Goal: Task Accomplishment & Management: Use online tool/utility

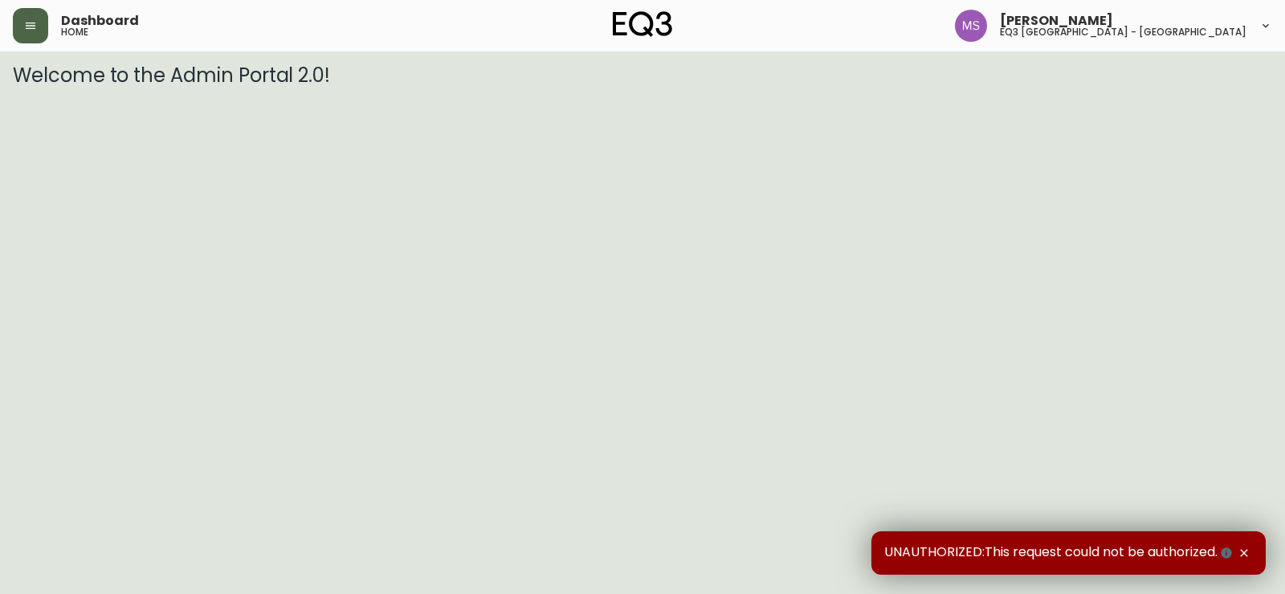
click at [32, 39] on button "button" at bounding box center [30, 25] width 35 height 35
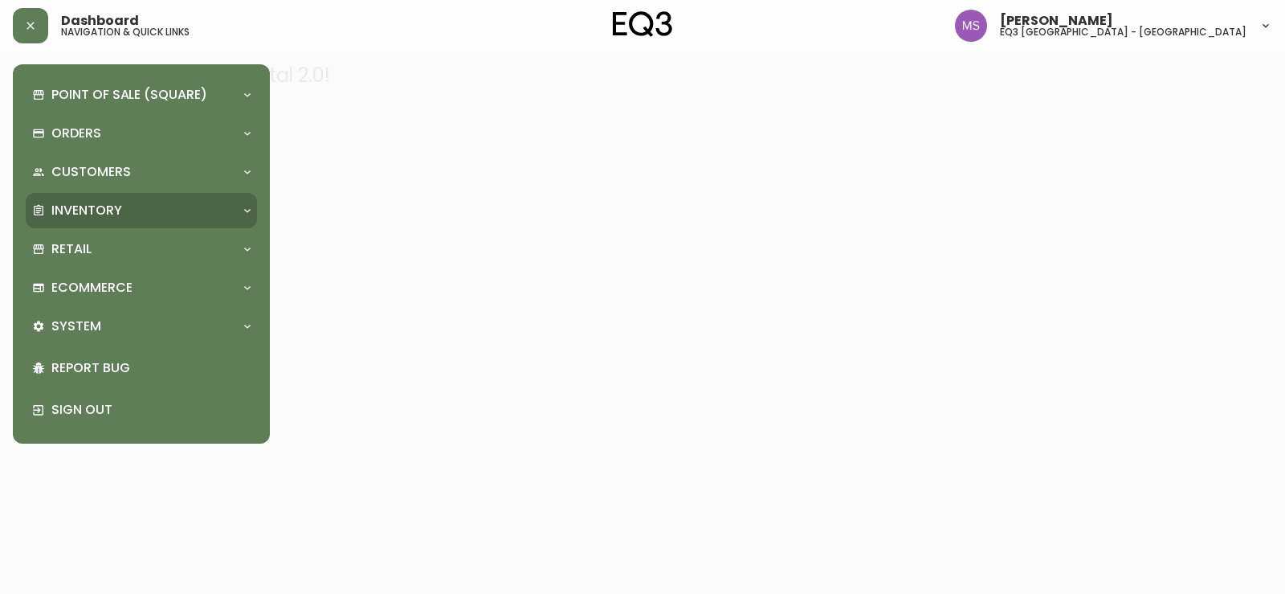
click at [127, 211] on div "Inventory" at bounding box center [133, 211] width 202 height 18
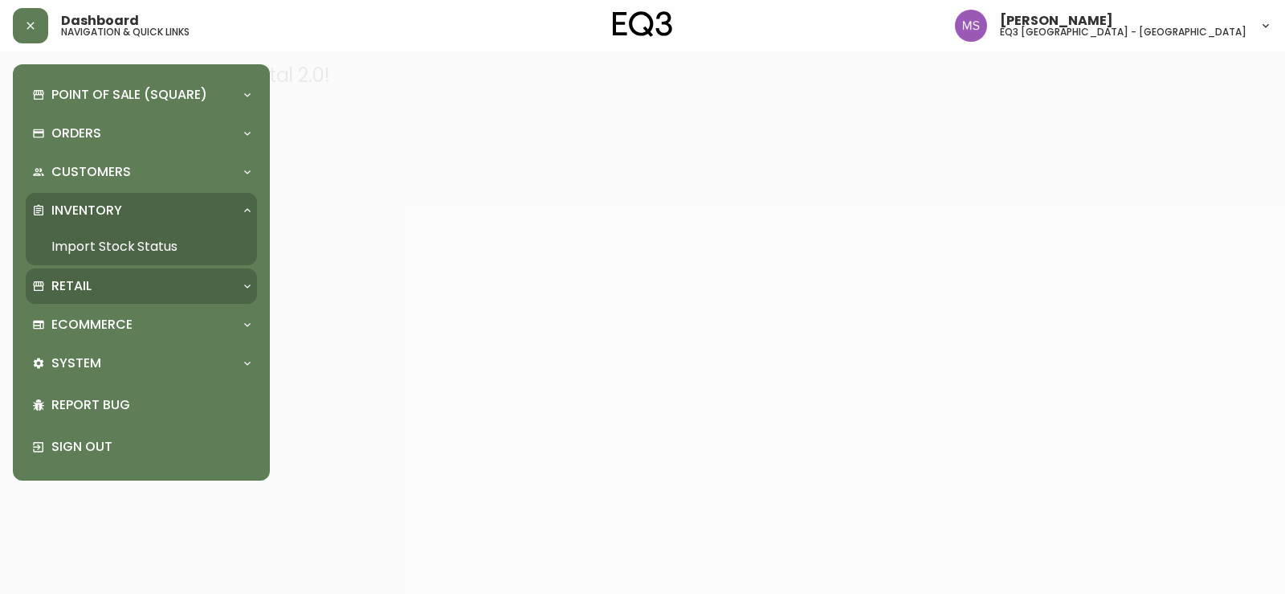
click at [125, 288] on div "Retail" at bounding box center [133, 286] width 202 height 18
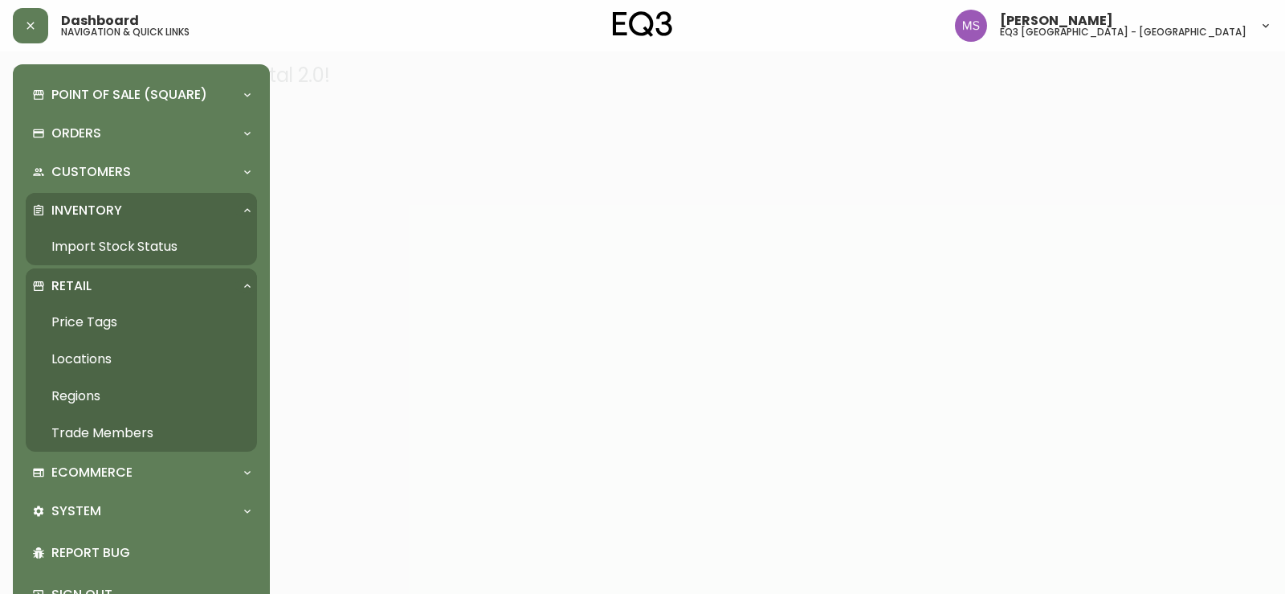
click at [111, 250] on link "Import Stock Status" at bounding box center [141, 246] width 231 height 37
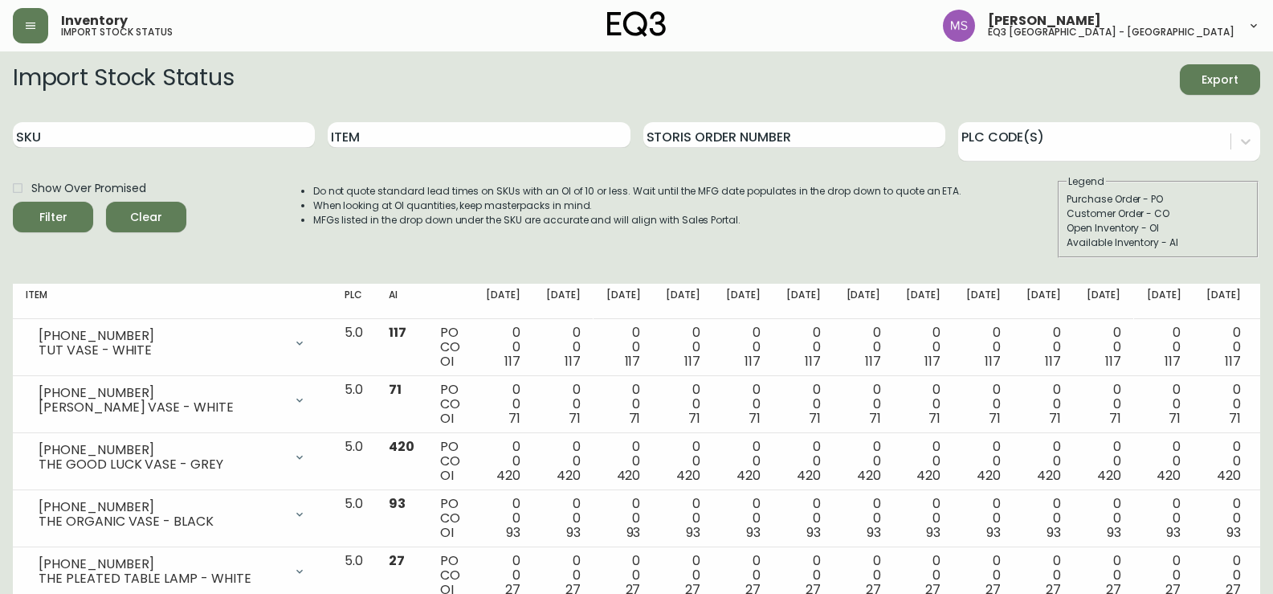
click at [388, 111] on div "Item" at bounding box center [479, 135] width 302 height 52
click at [388, 147] on input "Item" at bounding box center [479, 135] width 302 height 26
click at [13, 202] on button "Filter" at bounding box center [53, 217] width 80 height 31
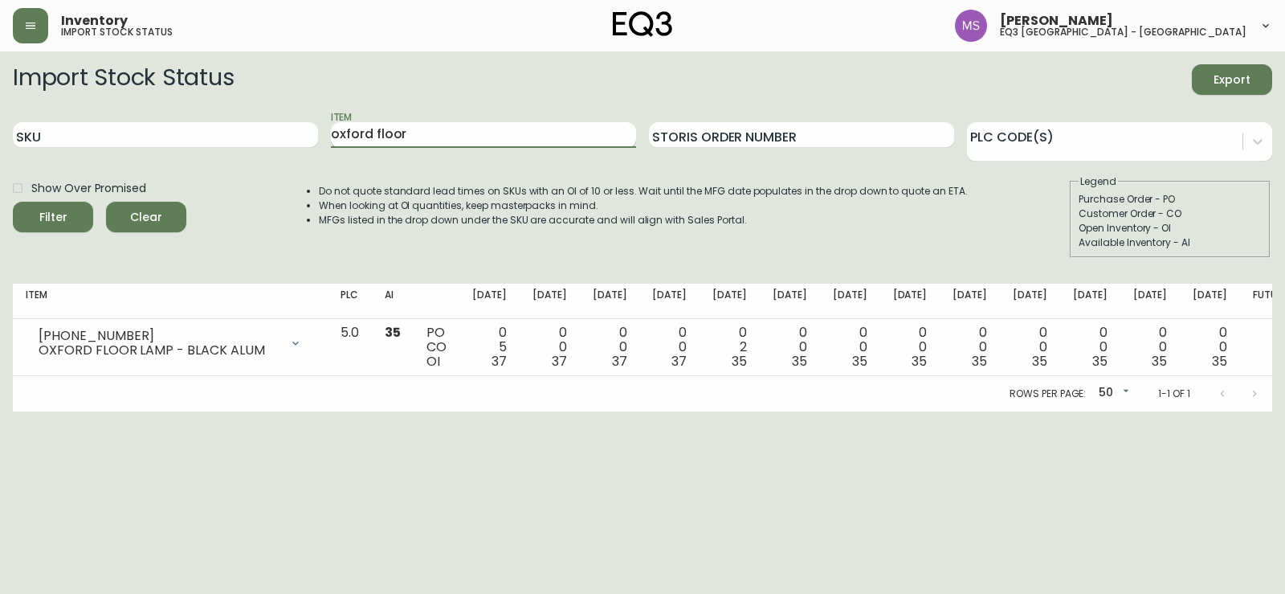
click at [492, 133] on input "oxford floor" at bounding box center [483, 135] width 305 height 26
type input "[GEOGRAPHIC_DATA]"
click at [13, 202] on button "Filter" at bounding box center [53, 217] width 80 height 31
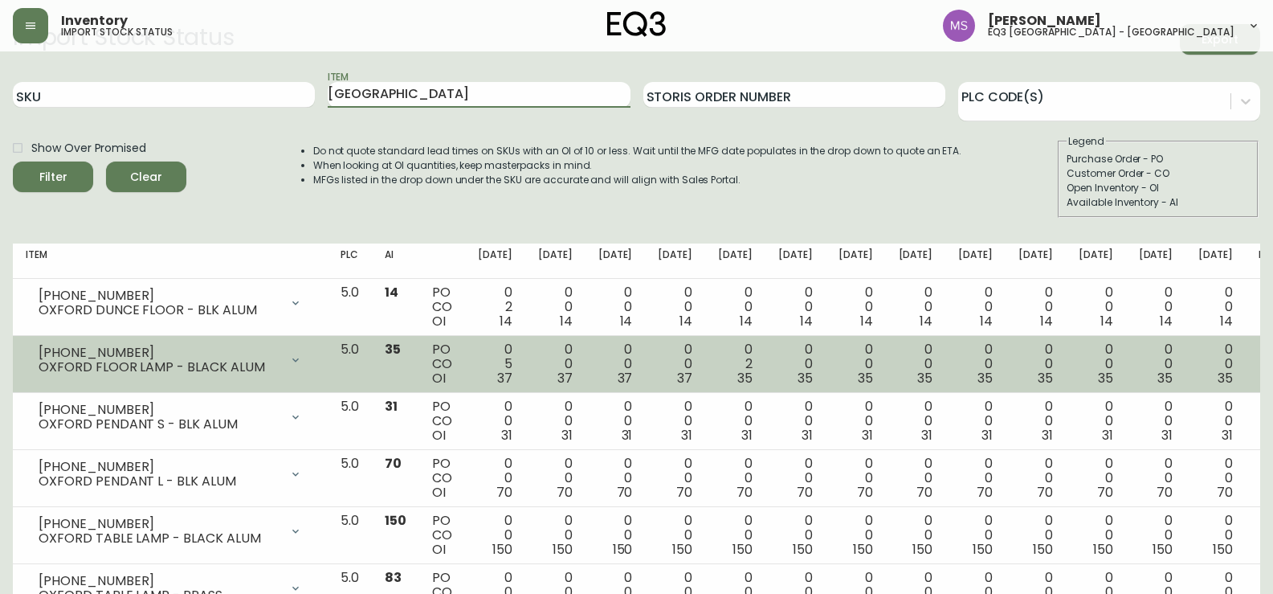
scroll to position [103, 0]
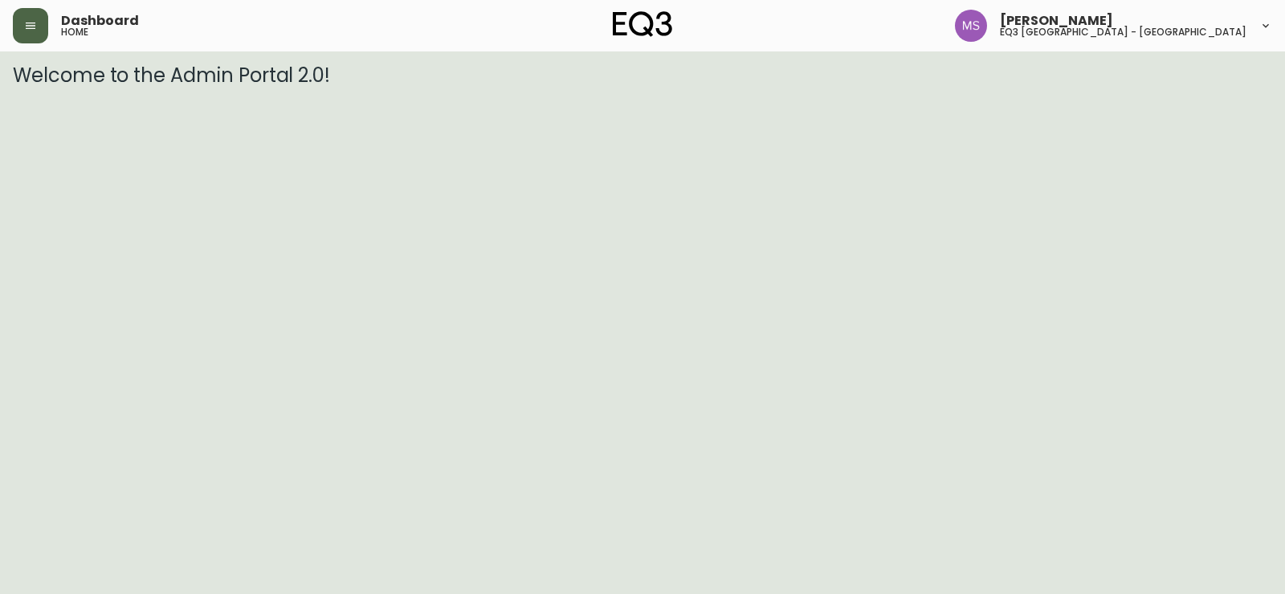
click at [35, 27] on icon "button" at bounding box center [30, 25] width 13 height 13
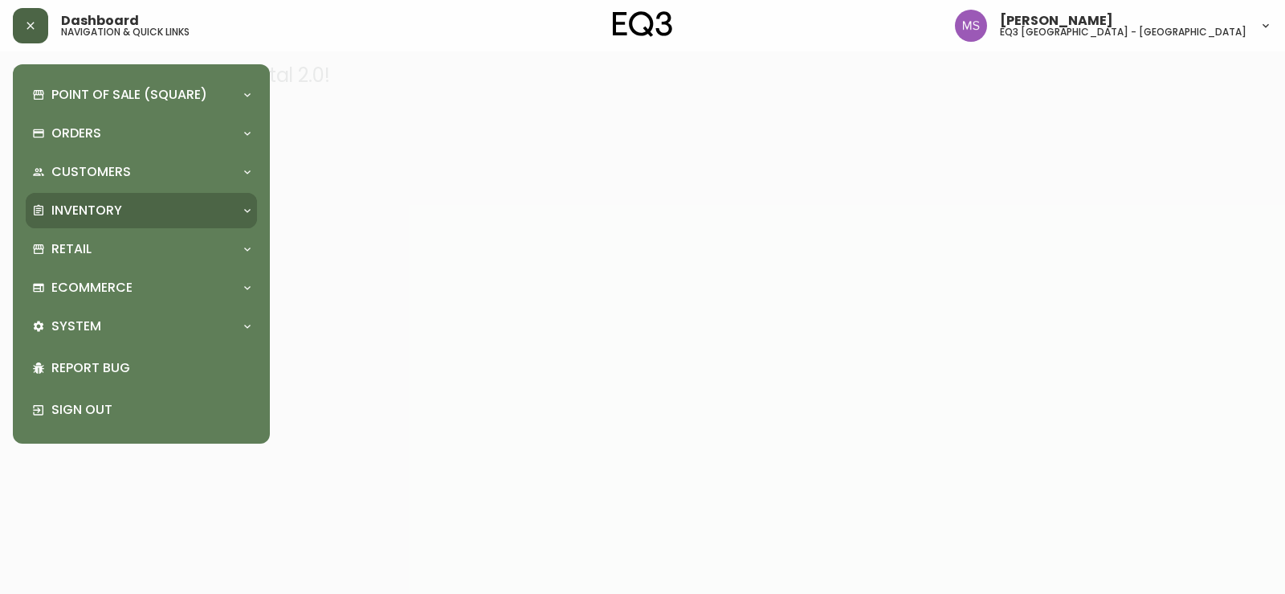
click at [104, 211] on p "Inventory" at bounding box center [86, 211] width 71 height 18
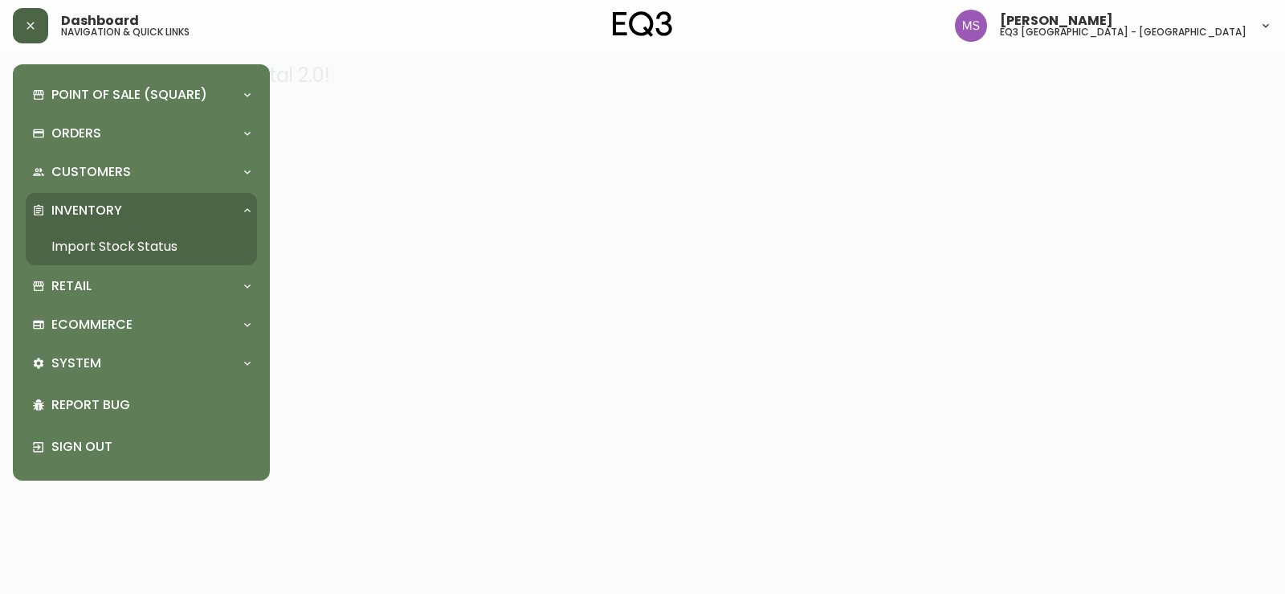
click at [104, 211] on p "Inventory" at bounding box center [86, 211] width 71 height 18
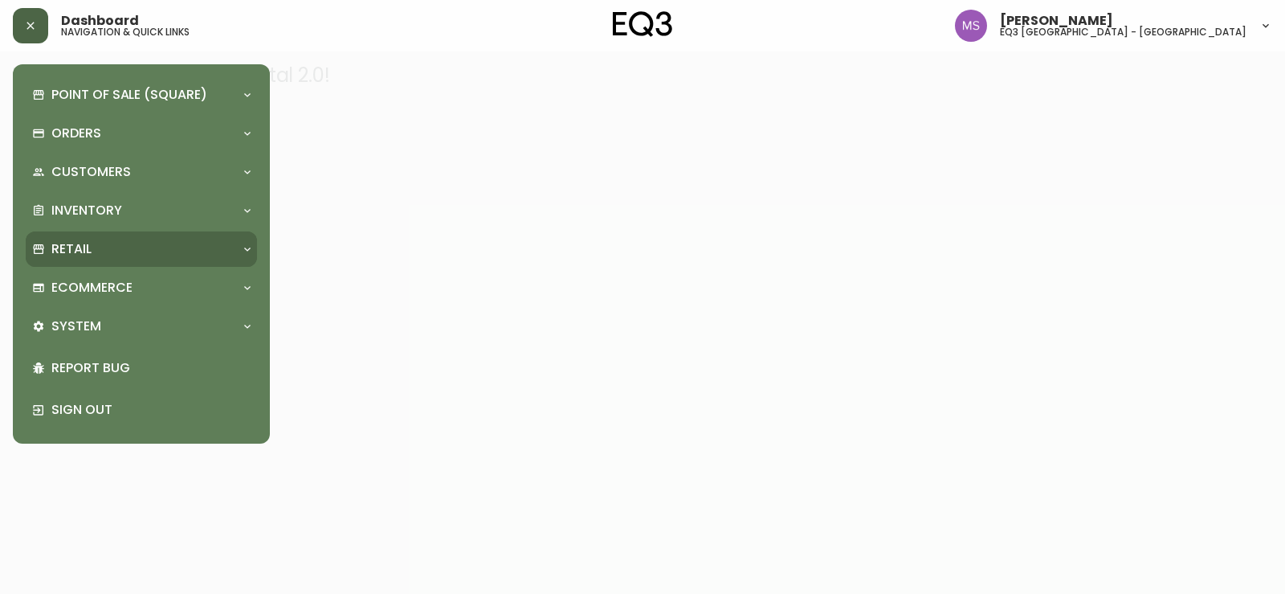
click at [90, 245] on p "Retail" at bounding box center [71, 249] width 40 height 18
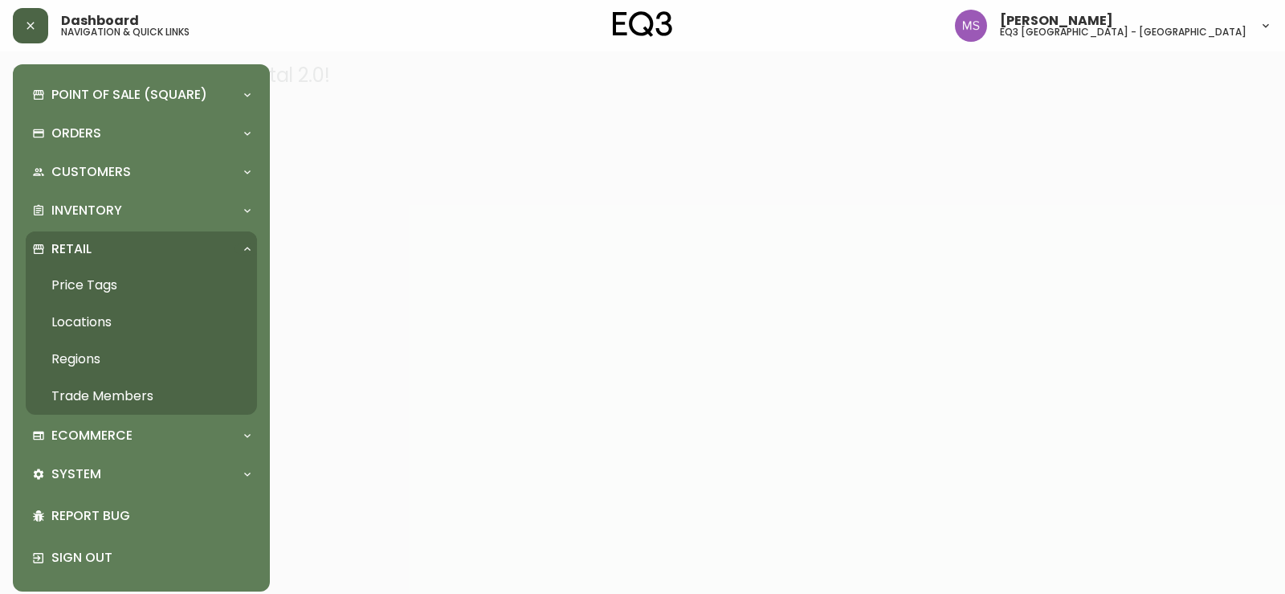
click at [95, 284] on link "Price Tags" at bounding box center [141, 285] width 231 height 37
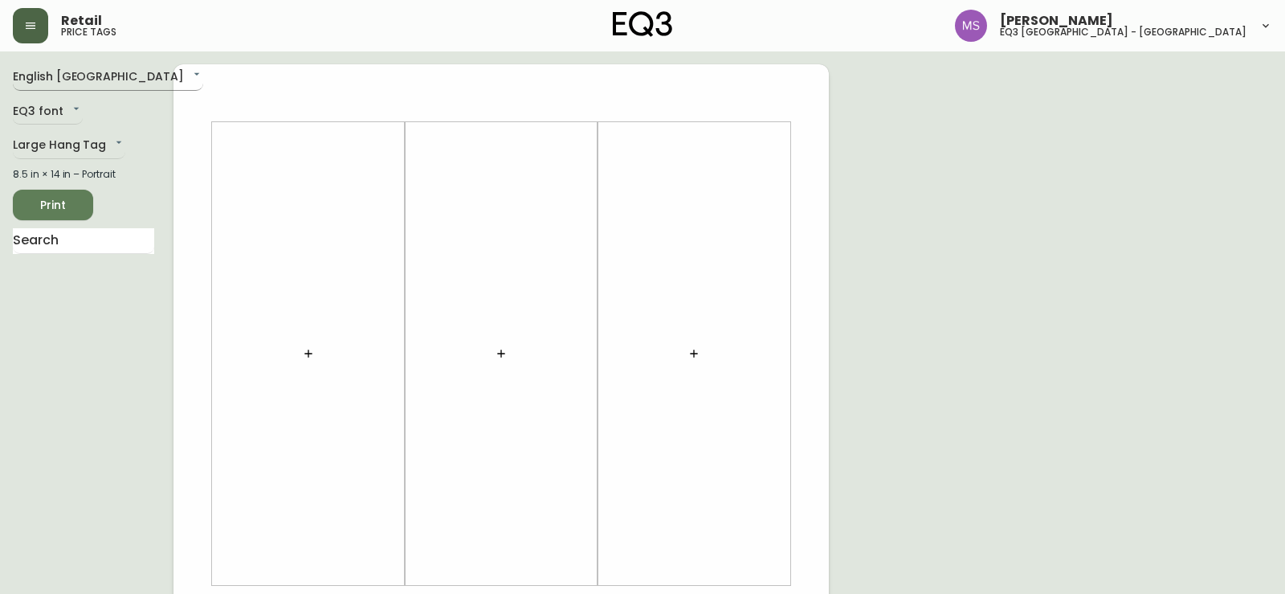
click at [105, 78] on body "Retail price tags Marlond Samedy eq3 montréal - st laurent English Canada en_CA…" at bounding box center [642, 572] width 1285 height 1144
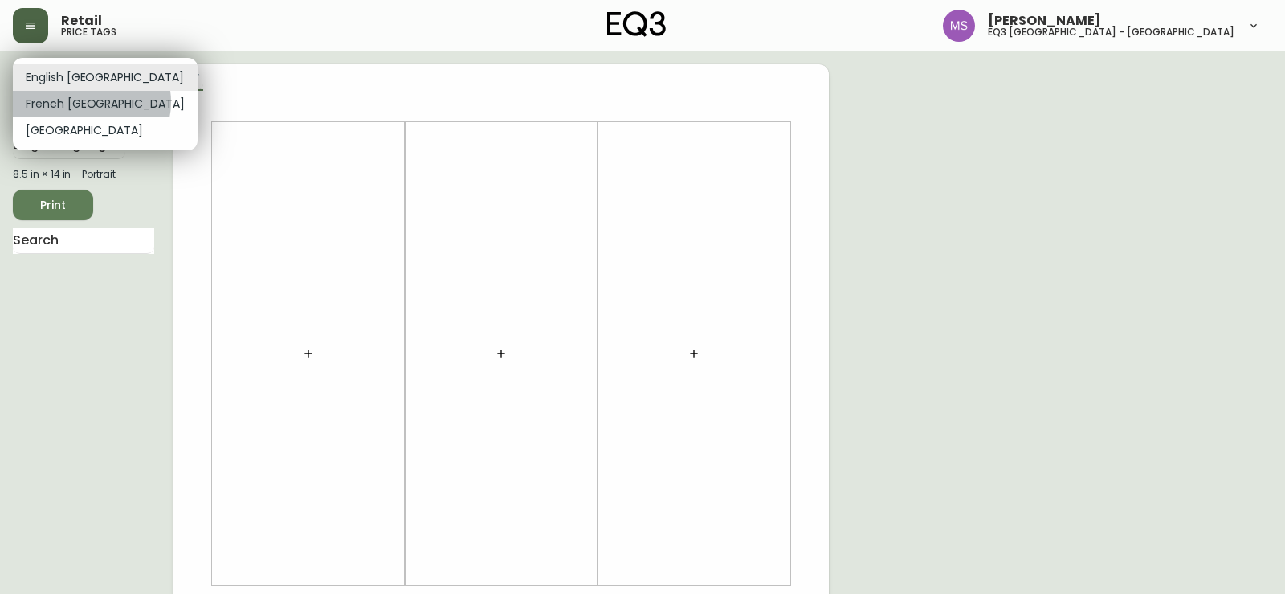
click at [91, 102] on li "French Canada" at bounding box center [105, 104] width 185 height 27
type input "fr_CA"
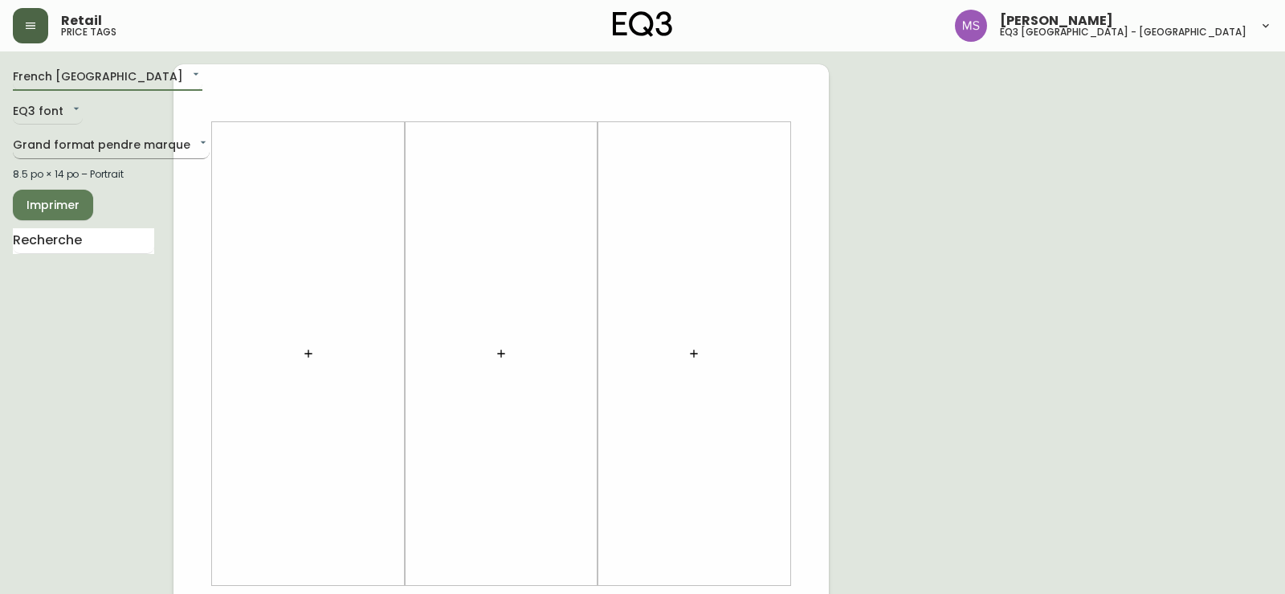
click at [105, 142] on body "Retail price tags Marlond Samedy eq3 montréal - st laurent French Canada fr_CA …" at bounding box center [642, 572] width 1285 height 1144
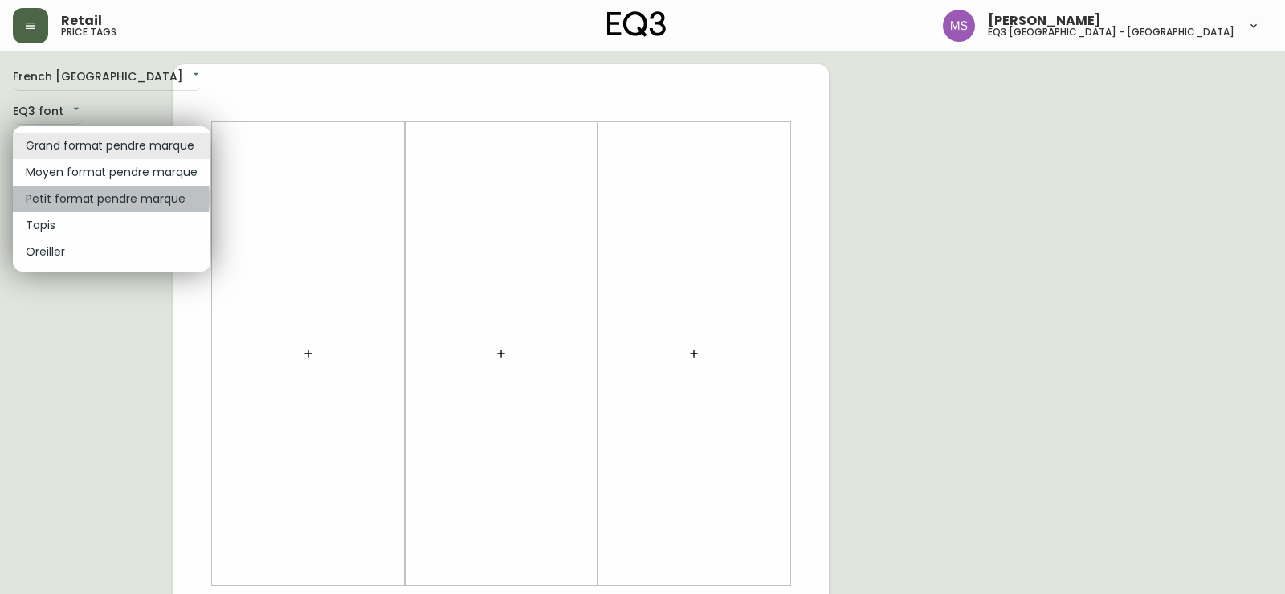
click at [81, 198] on li "Petit format pendre marque" at bounding box center [112, 199] width 198 height 27
type input "small"
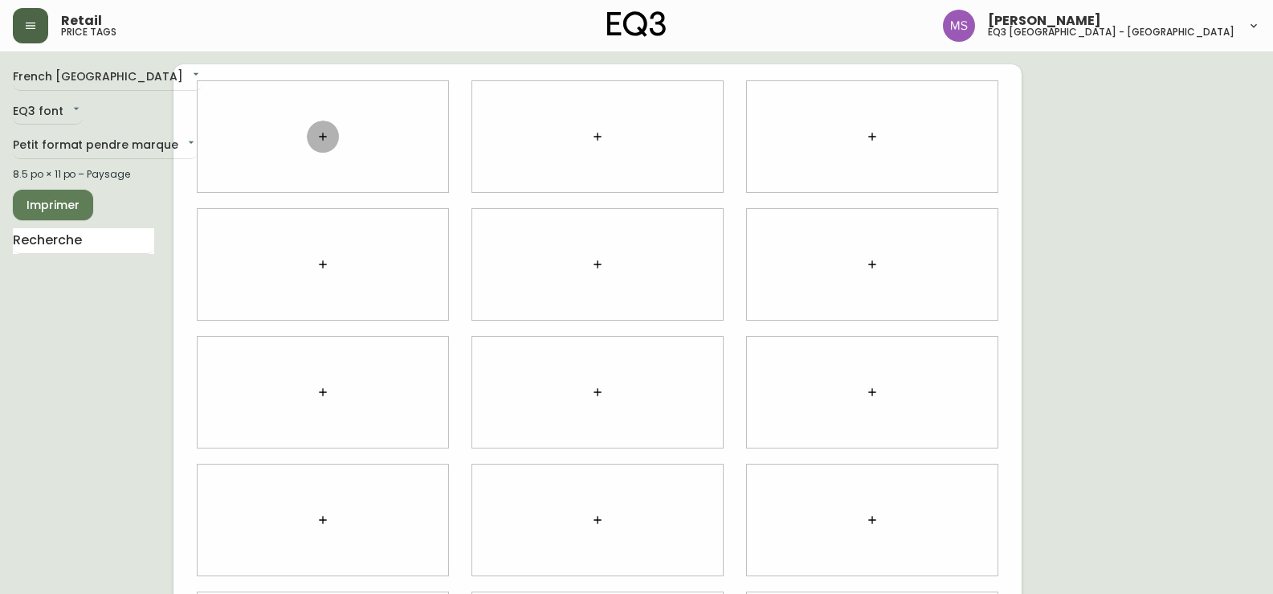
click at [321, 145] on button "button" at bounding box center [323, 136] width 32 height 32
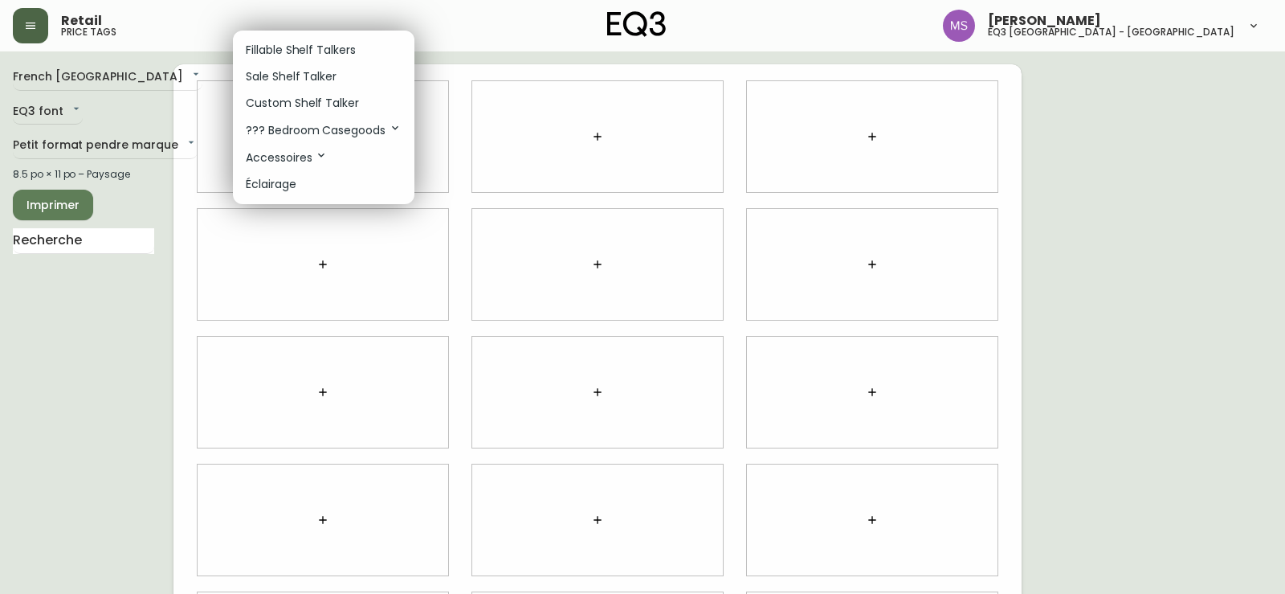
click at [299, 163] on p "Accessoires" at bounding box center [287, 158] width 82 height 18
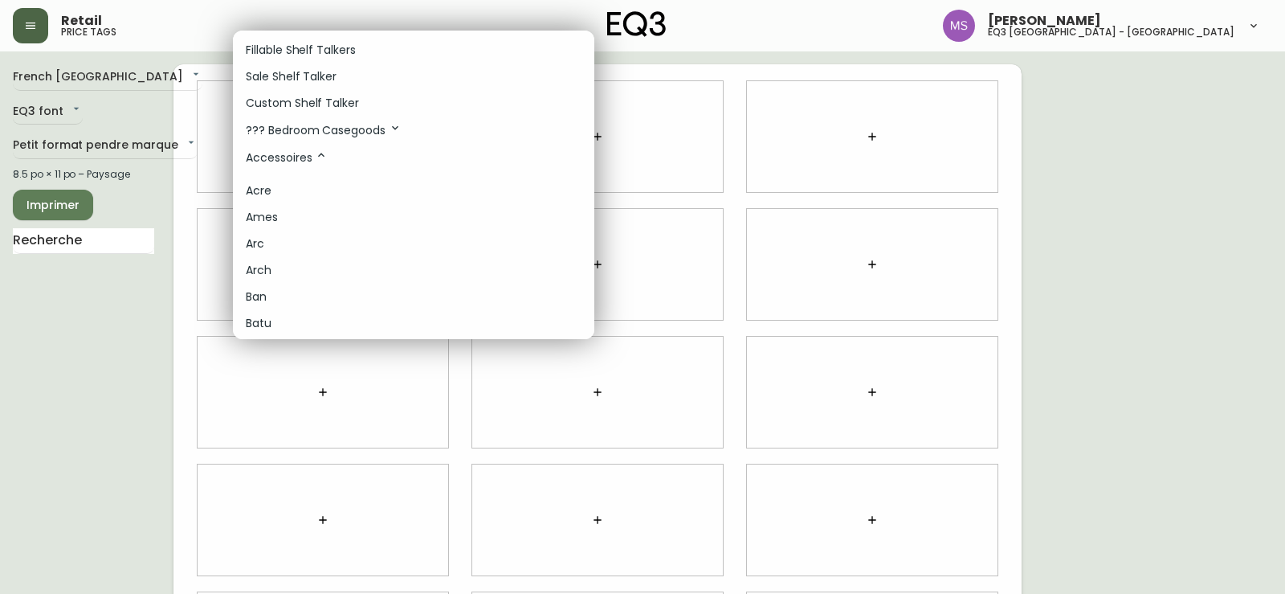
click at [68, 237] on div at bounding box center [642, 297] width 1285 height 594
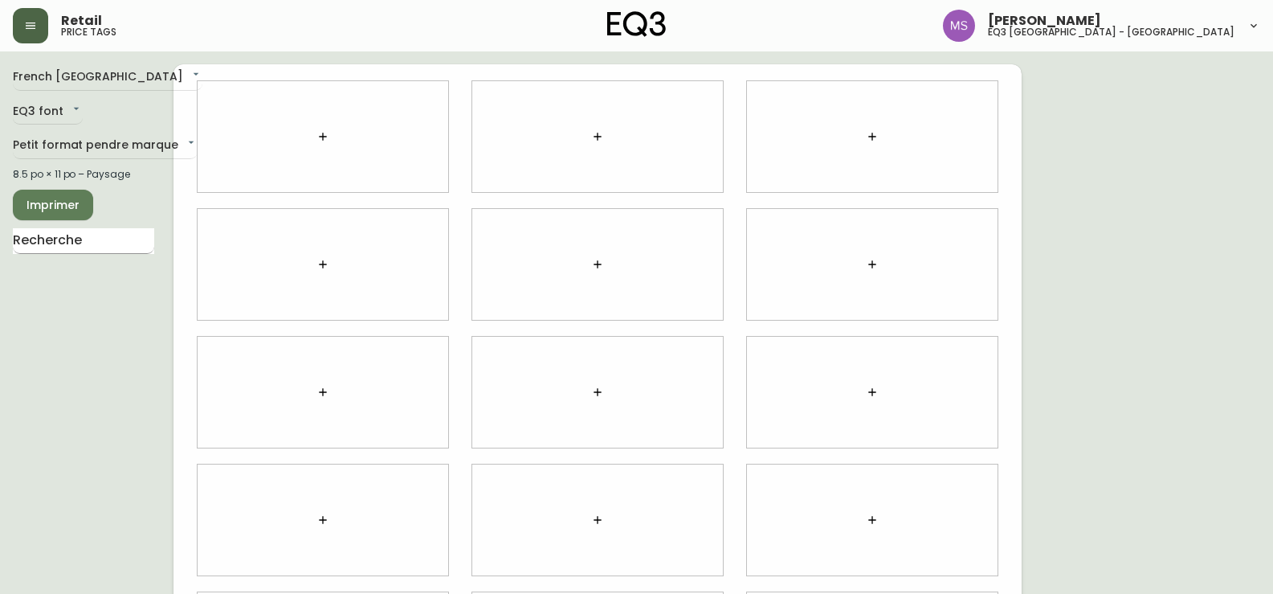
click at [77, 242] on input "text" at bounding box center [83, 241] width 141 height 26
type input "CLIM"
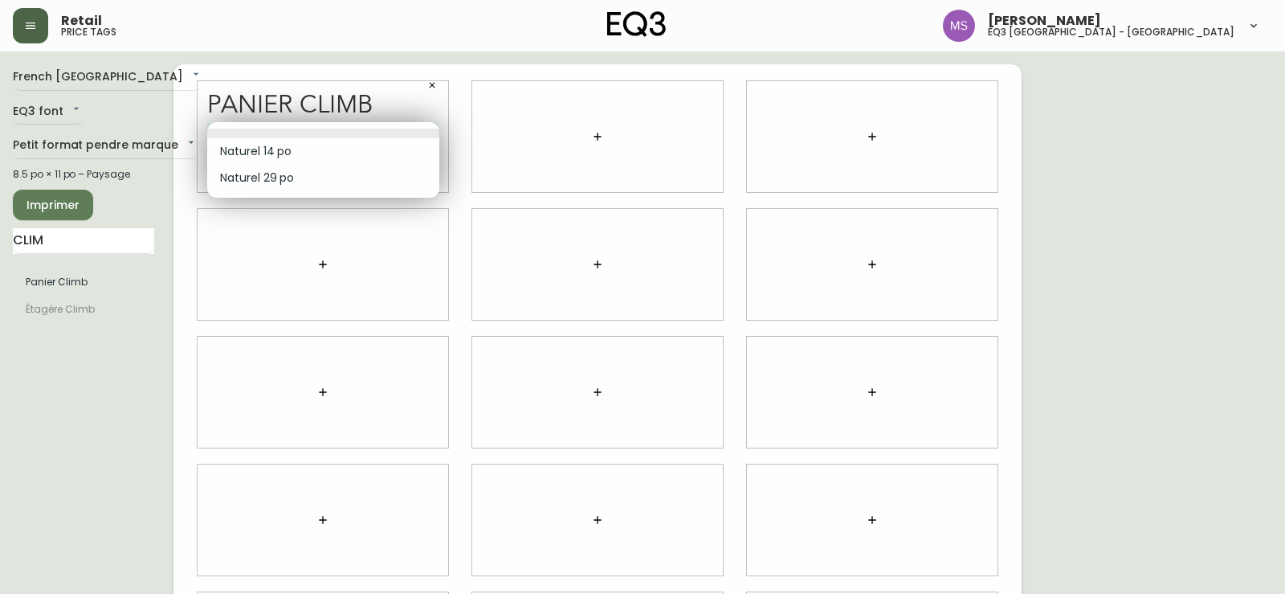
click at [434, 130] on body "Retail price tags Marlond Samedy eq3 montréal - st laurent French Canada fr_CA …" at bounding box center [642, 360] width 1285 height 720
click at [235, 152] on li "Naturel 14 po" at bounding box center [323, 151] width 232 height 27
type input "0"
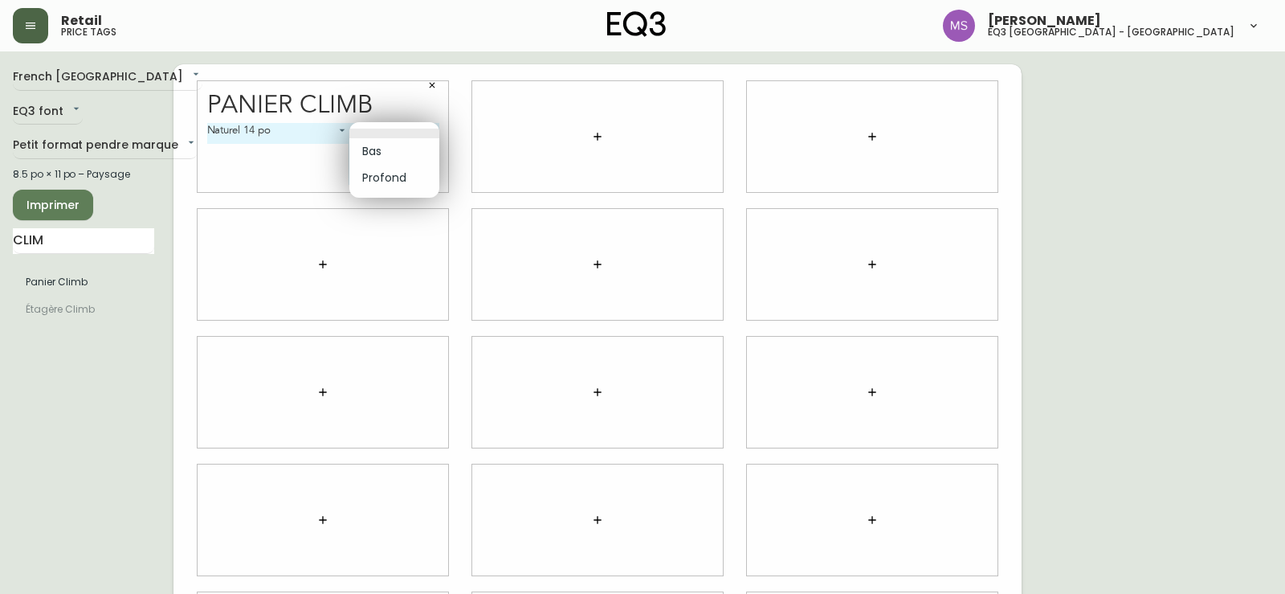
click at [431, 128] on body "Retail price tags Marlond Samedy eq3 montréal - st laurent French Canada fr_CA …" at bounding box center [642, 360] width 1285 height 720
click at [377, 149] on li "Bas" at bounding box center [394, 151] width 90 height 27
type input "0"
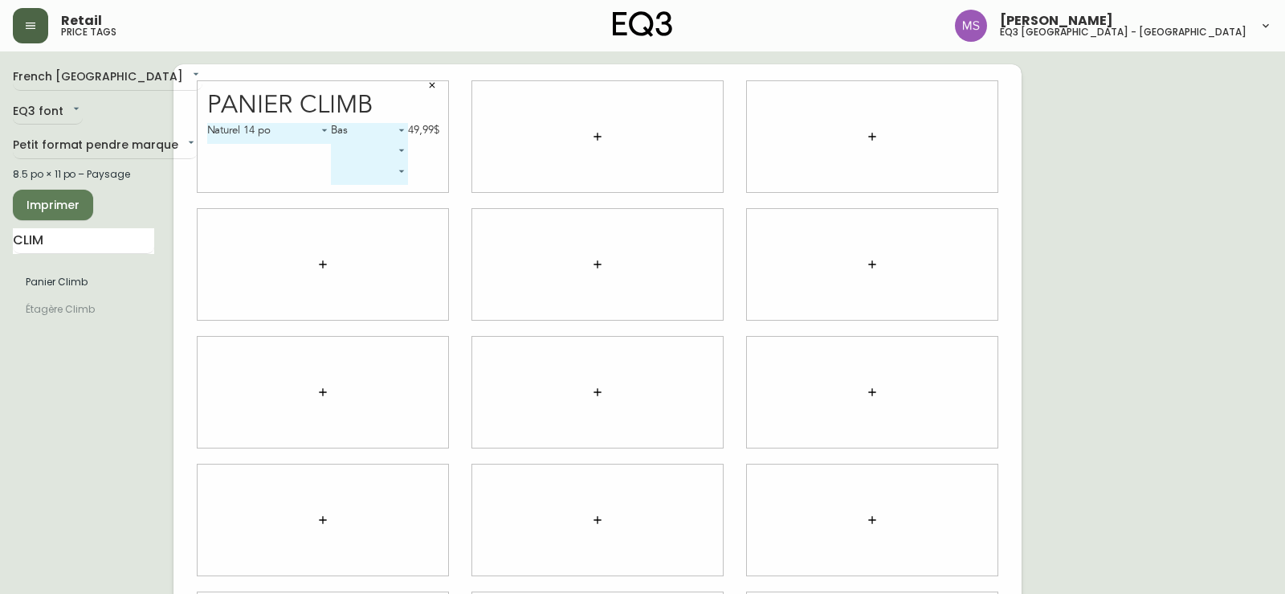
click at [402, 151] on body "Retail price tags Marlond Samedy eq3 montréal - st laurent French Canada fr_CA …" at bounding box center [642, 360] width 1285 height 720
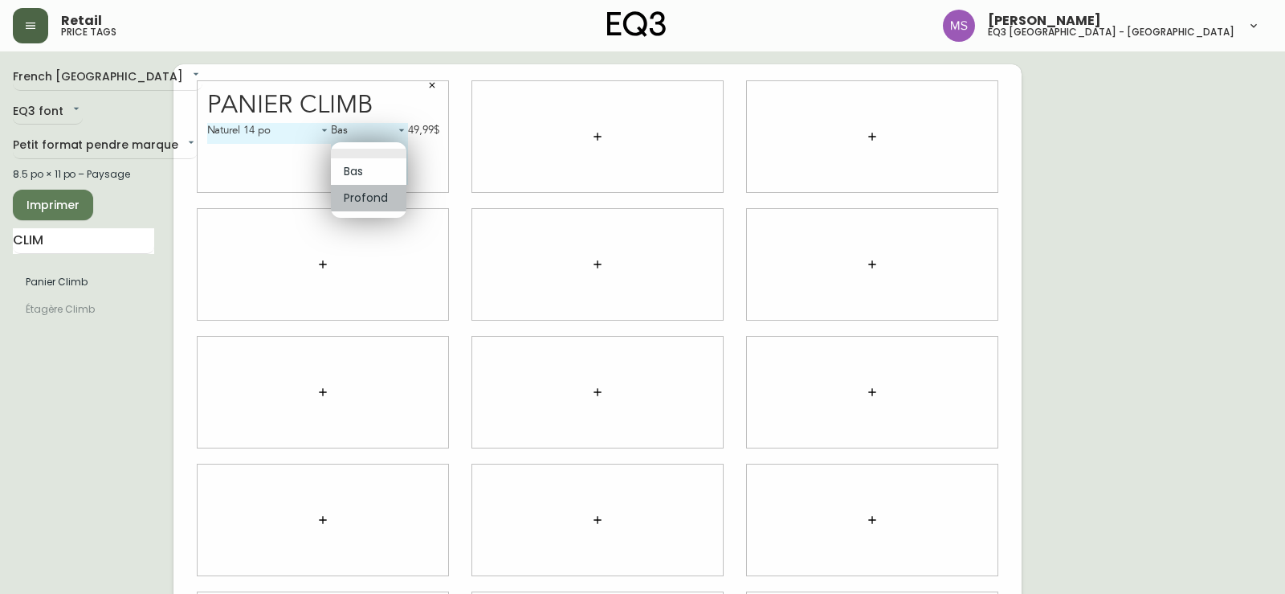
click at [381, 200] on li "Profond" at bounding box center [368, 198] width 75 height 27
type input "1"
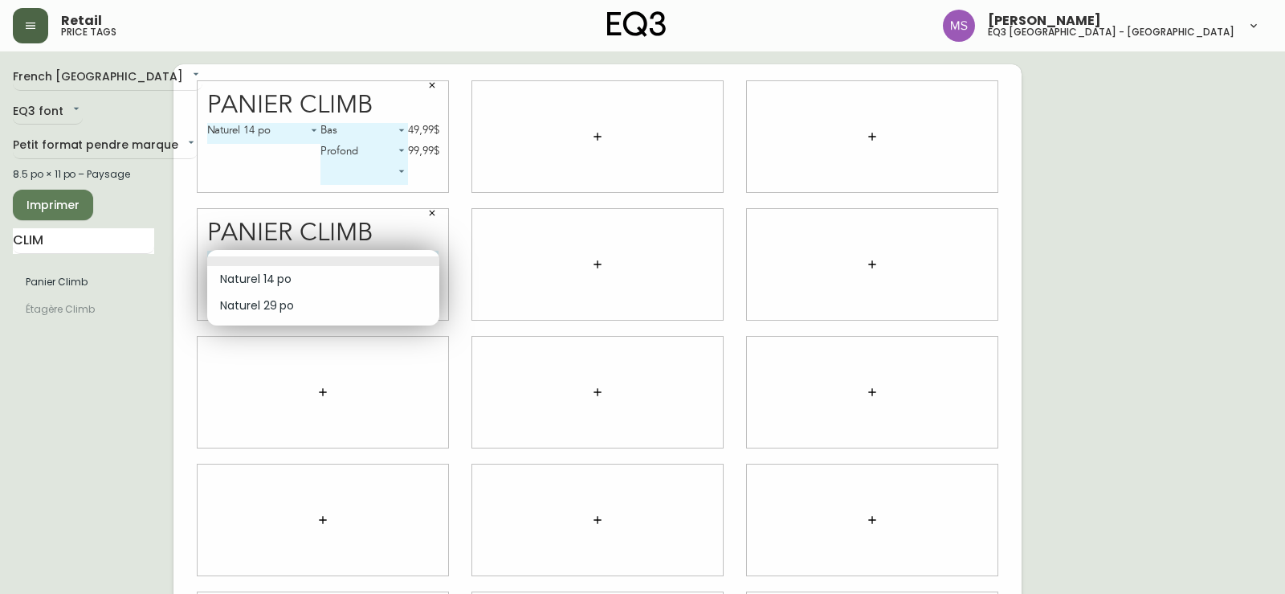
click at [431, 263] on body "Retail price tags Marlond Samedy eq3 montréal - st laurent French Canada fr_CA …" at bounding box center [642, 360] width 1285 height 720
click at [294, 312] on li "Naturel 29 po" at bounding box center [323, 305] width 232 height 27
type input "1"
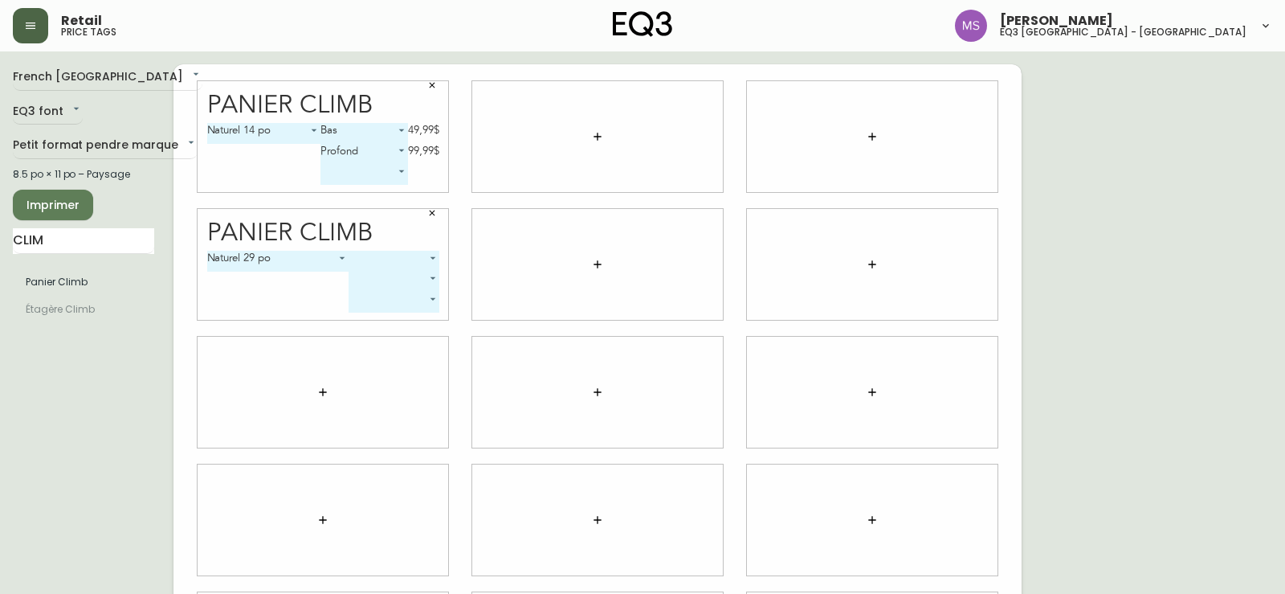
click at [431, 257] on body "Retail price tags Marlond Samedy eq3 montréal - st laurent French Canada fr_CA …" at bounding box center [642, 360] width 1285 height 720
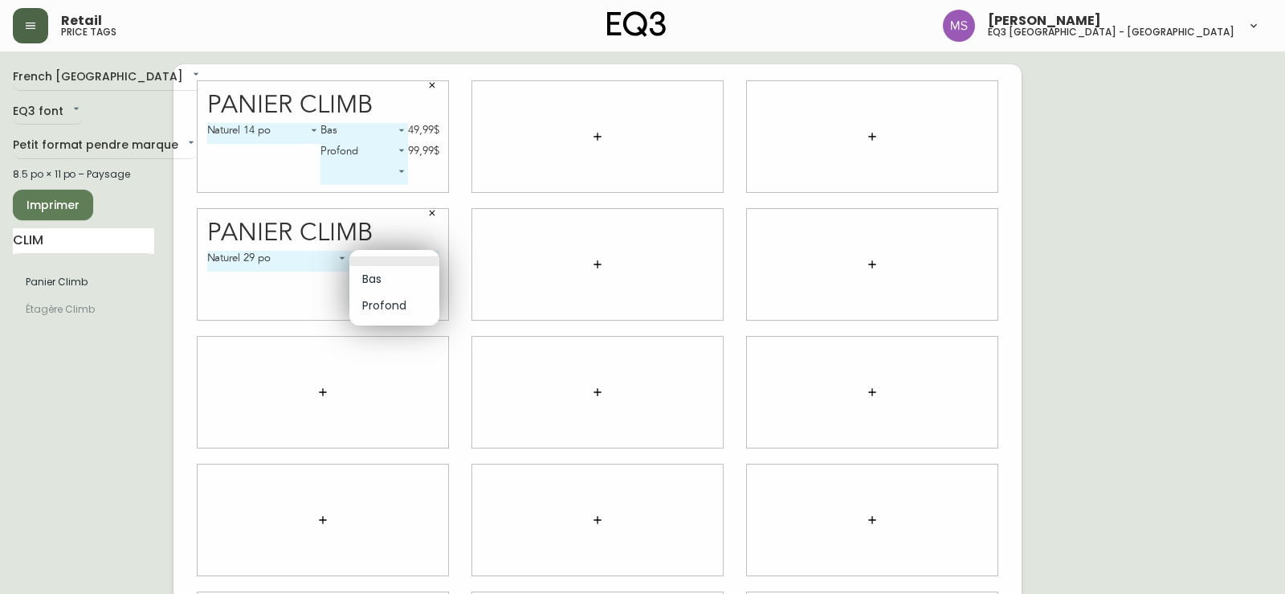
click at [398, 305] on li "Profond" at bounding box center [394, 305] width 90 height 27
type input "1"
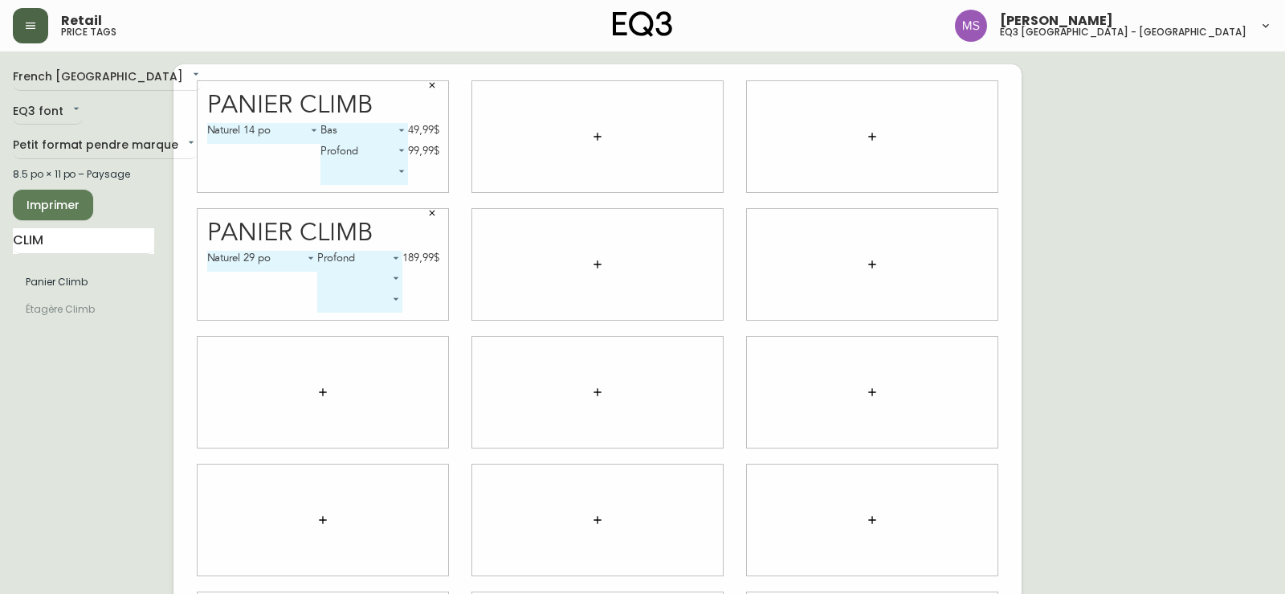
click at [396, 275] on body "Retail price tags Marlond Samedy eq3 montréal - st laurent French Canada fr_CA …" at bounding box center [642, 360] width 1285 height 720
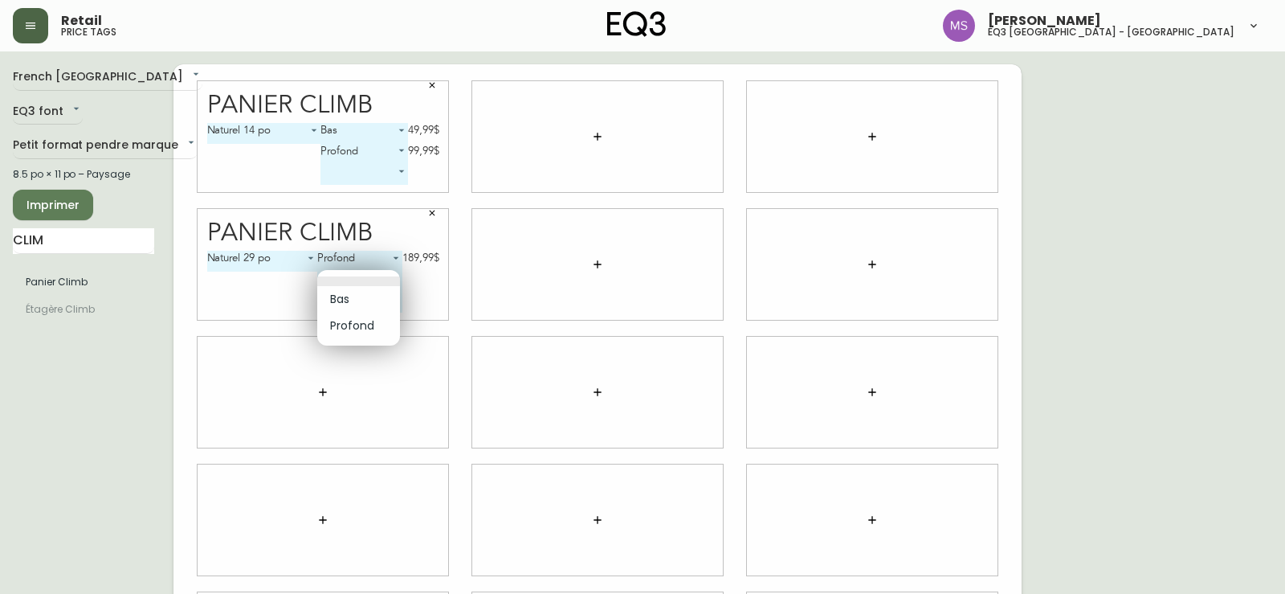
click at [355, 295] on li "Bas" at bounding box center [358, 299] width 83 height 27
type input "0"
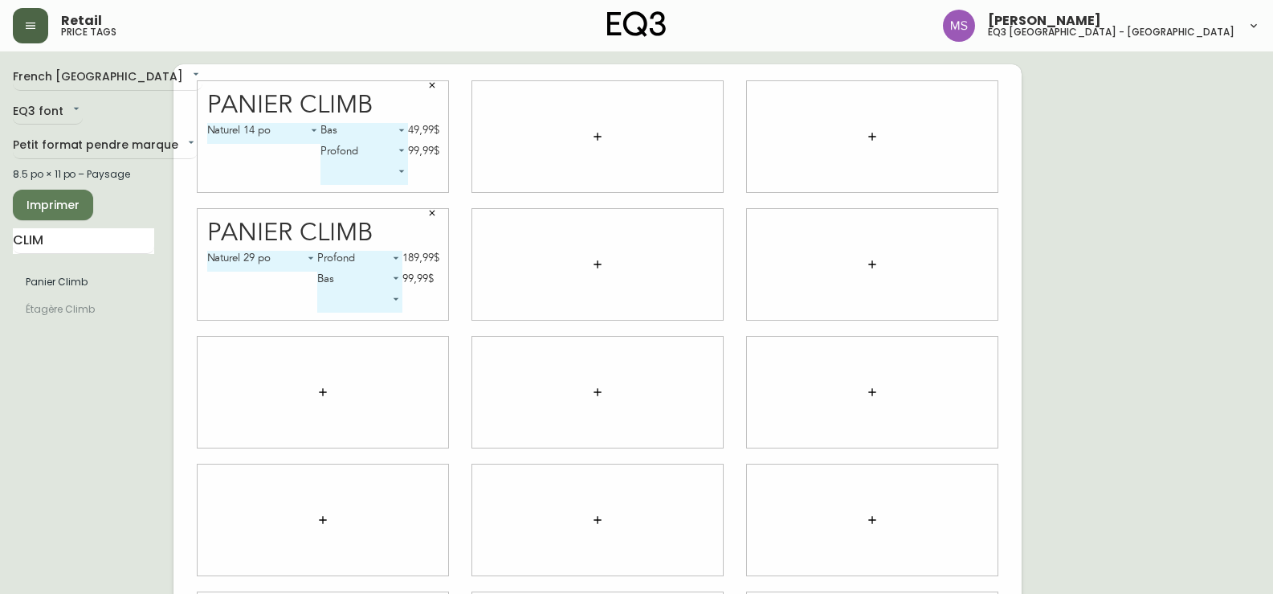
click at [43, 205] on span "Imprimer" at bounding box center [53, 205] width 55 height 20
click at [434, 88] on icon "button" at bounding box center [432, 85] width 10 height 10
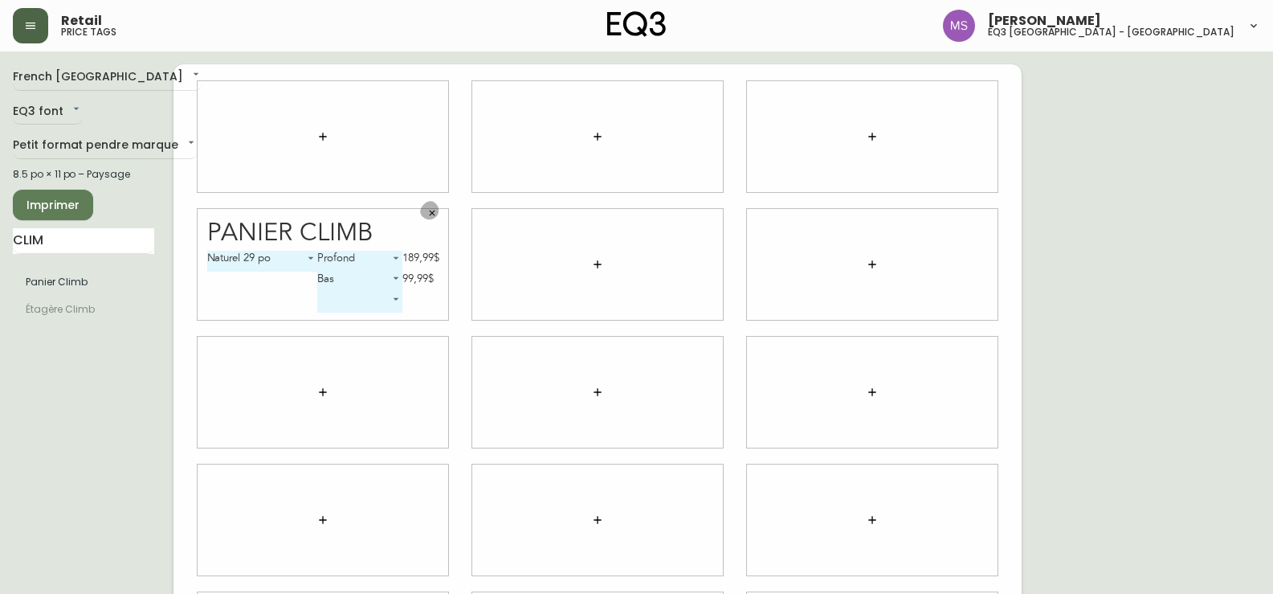
click at [433, 213] on icon "button" at bounding box center [432, 213] width 10 height 10
